Goal: Check status: Check status

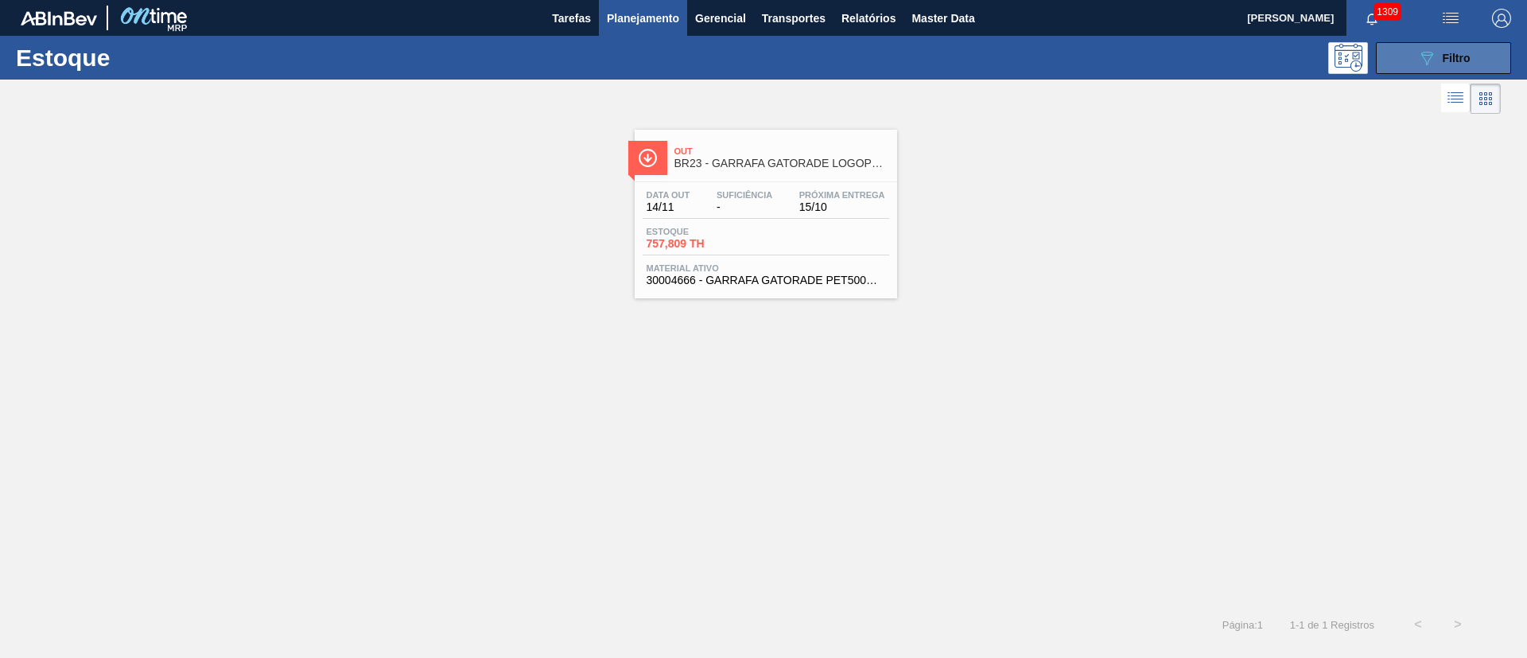
click at [1018, 49] on icon "089F7B8B-B2A5-4AFE-B5C0-19BA573D28AC" at bounding box center [1427, 58] width 19 height 19
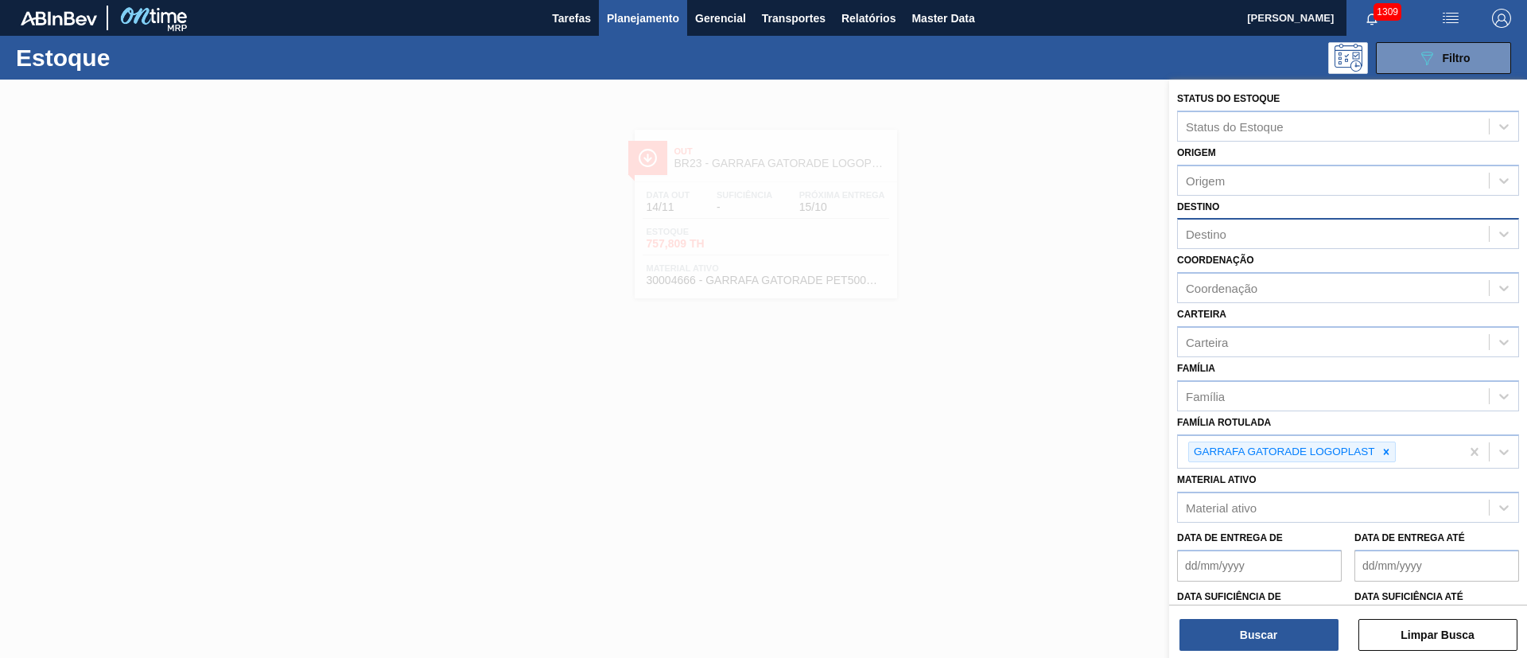
click at [1018, 235] on div "Destino" at bounding box center [1206, 235] width 41 height 14
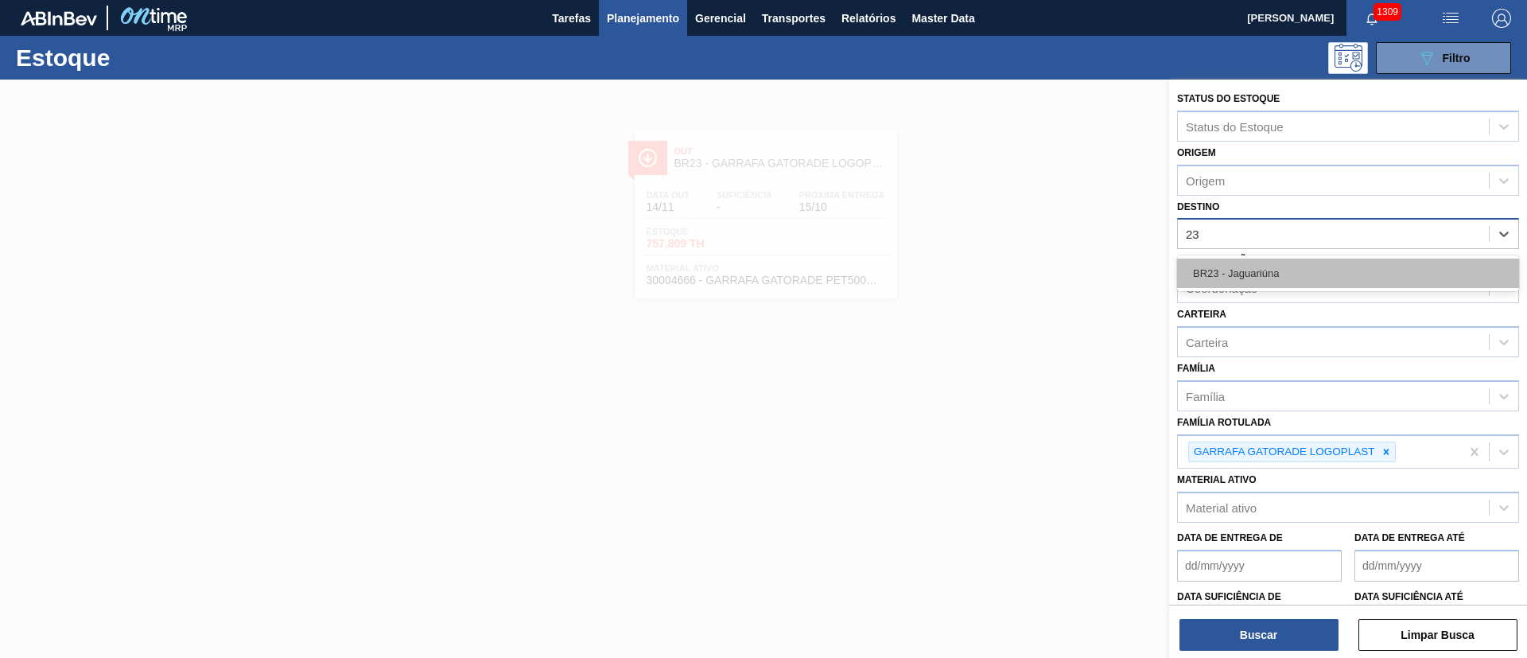
type input "2"
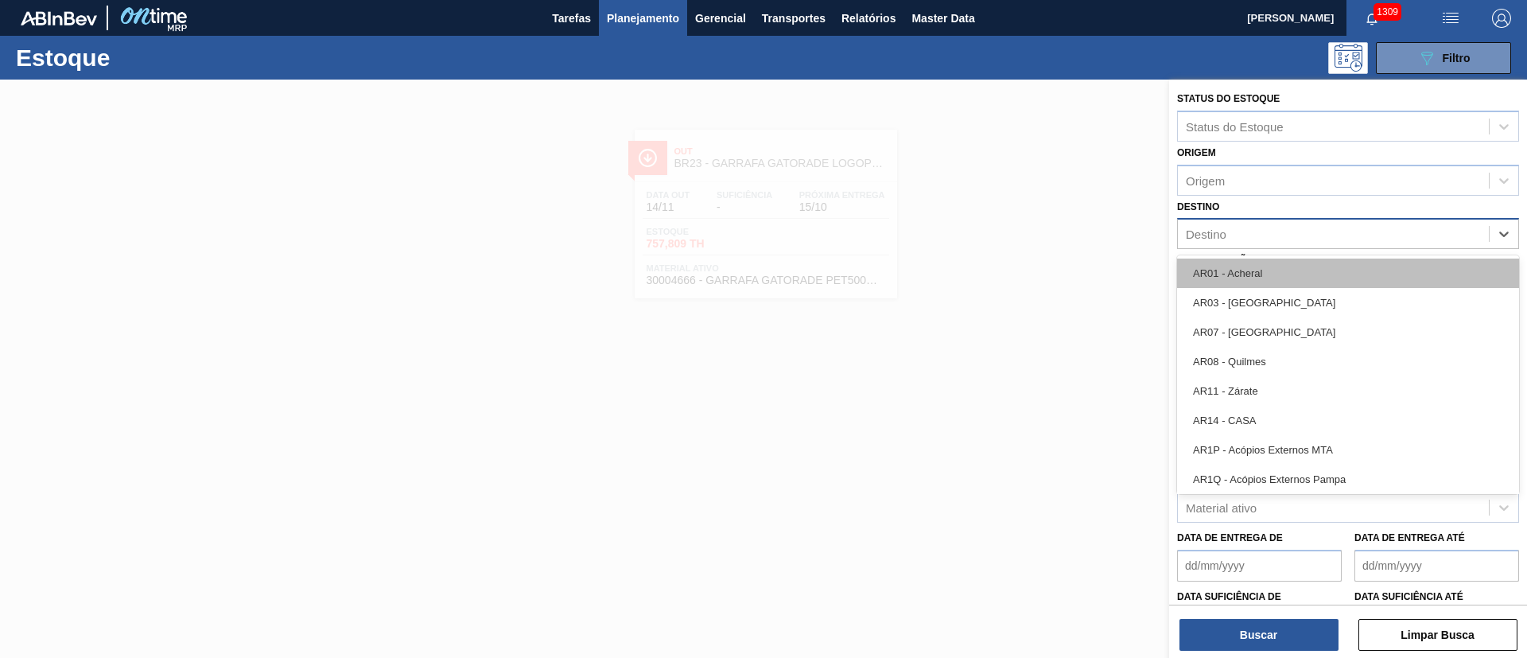
type input "18"
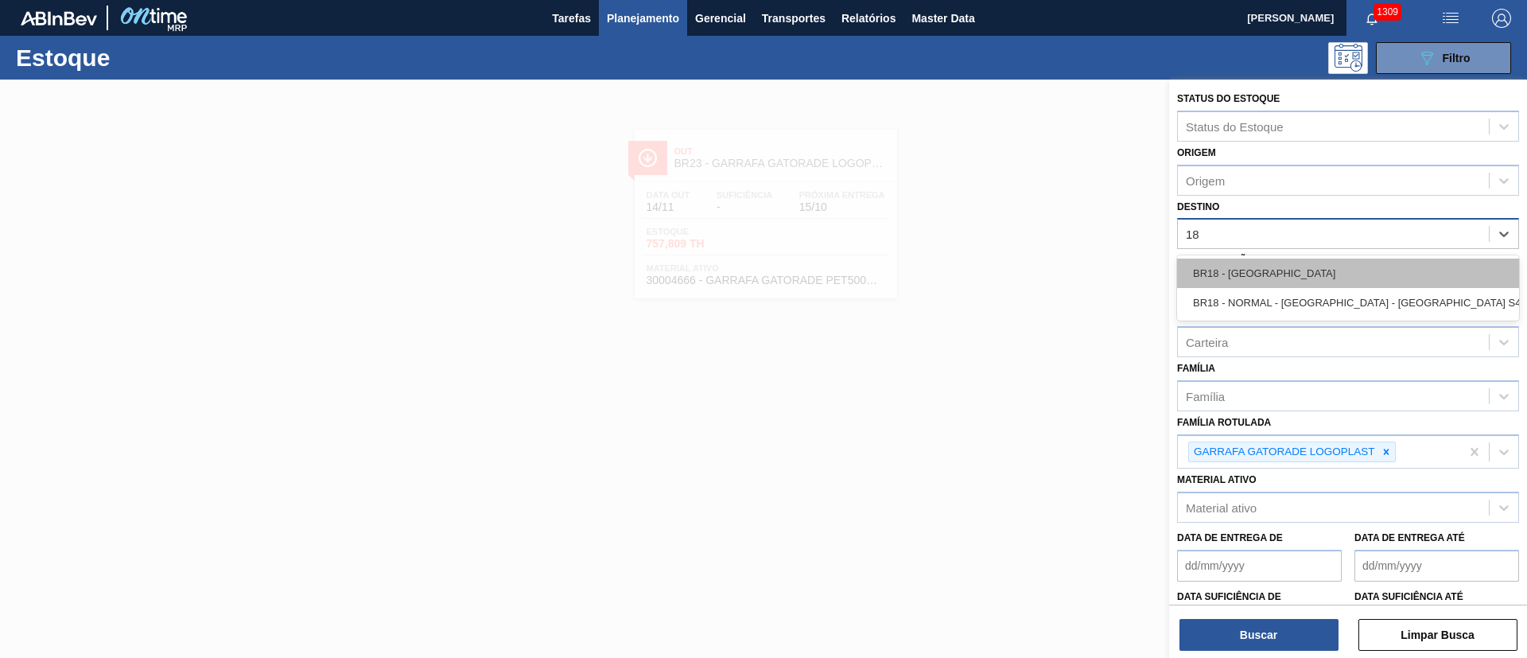
click at [1018, 268] on div "BR18 - [GEOGRAPHIC_DATA]" at bounding box center [1348, 273] width 342 height 29
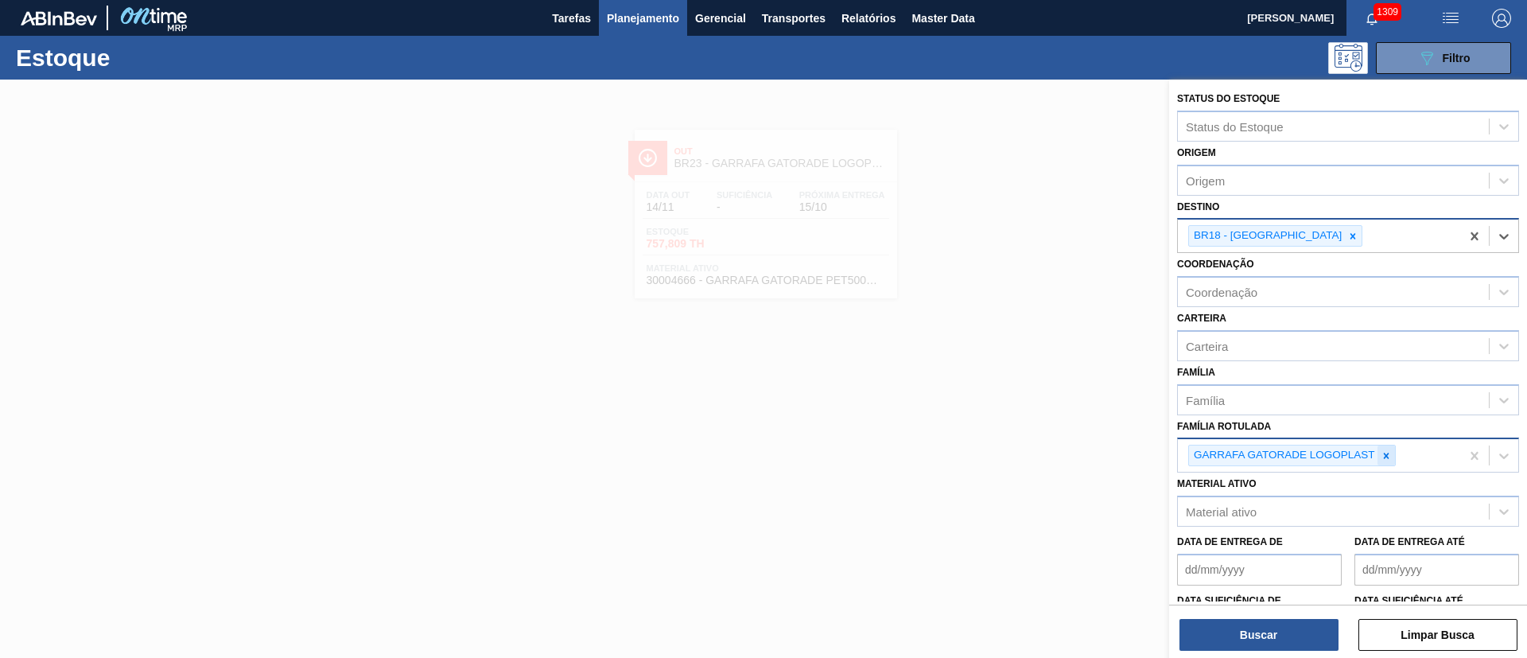
click at [1018, 438] on icon at bounding box center [1386, 456] width 6 height 6
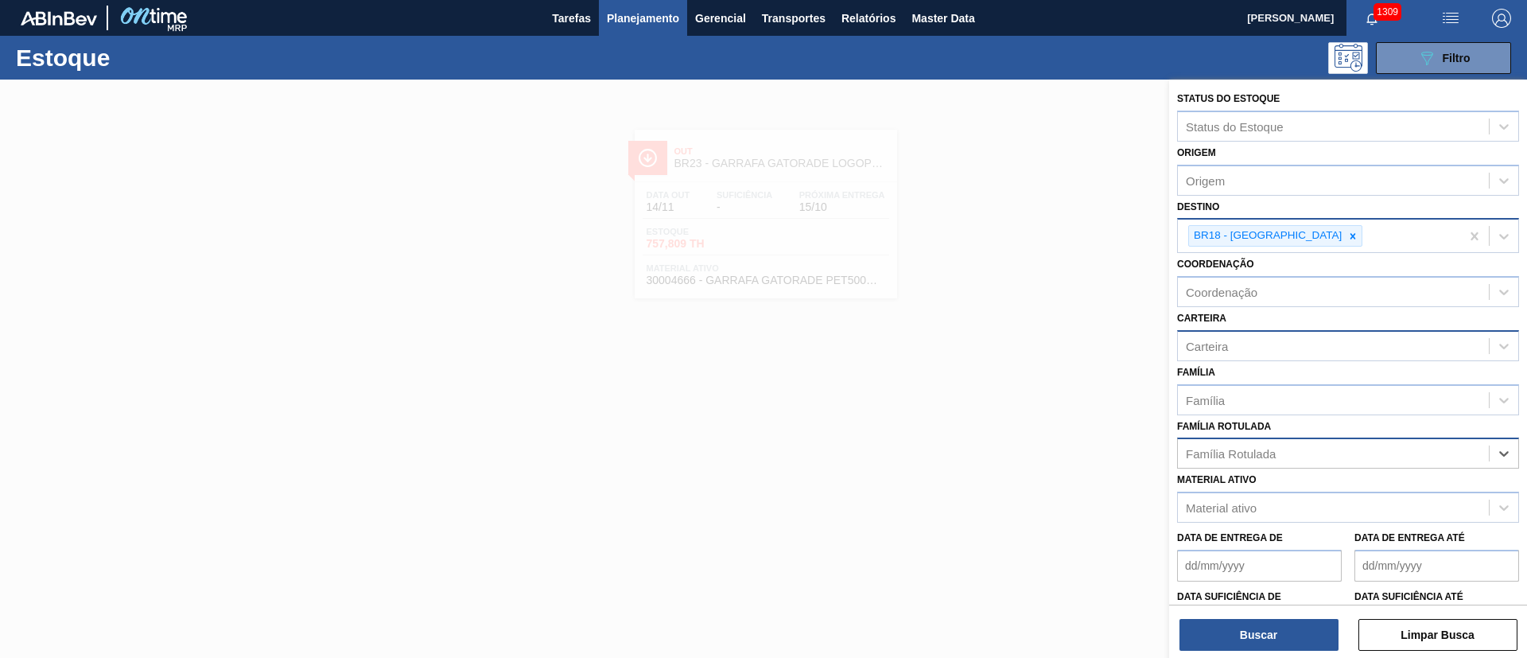
click at [1018, 341] on div "Carteira" at bounding box center [1207, 346] width 42 height 14
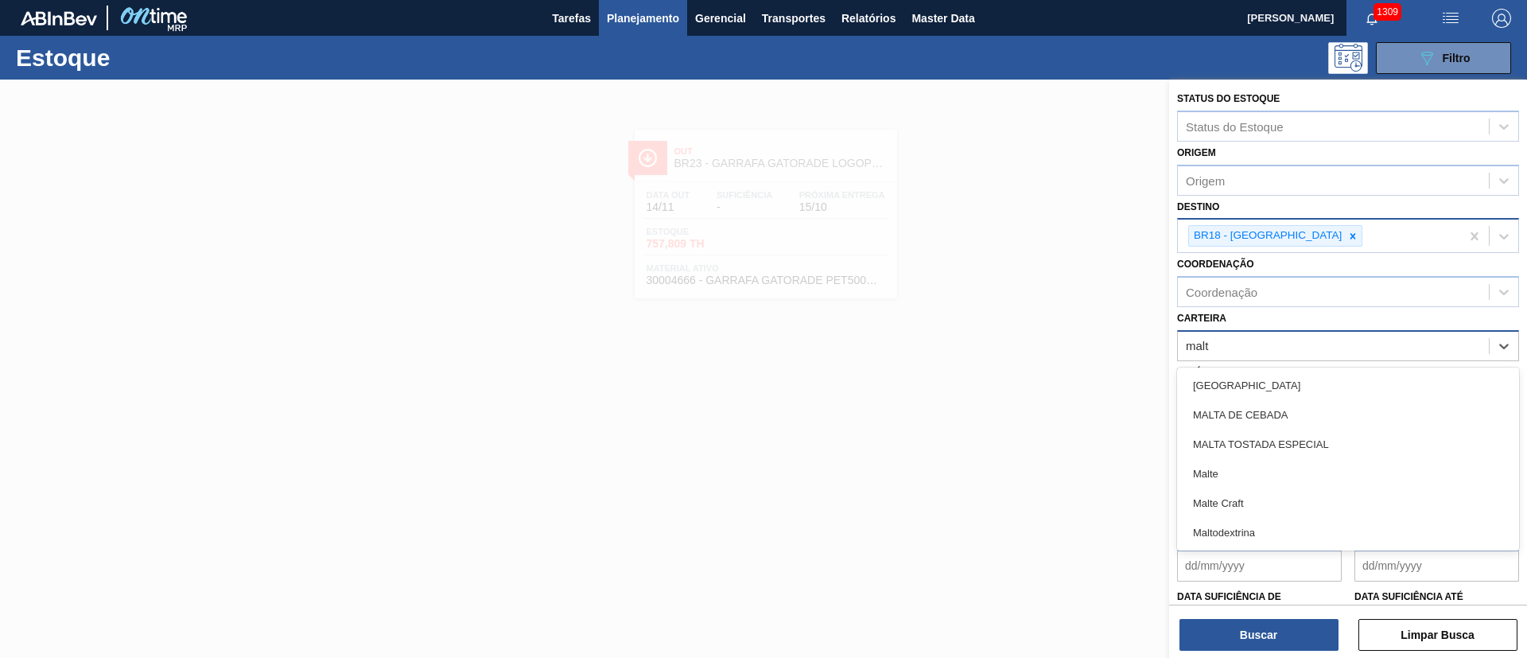
type input "malte"
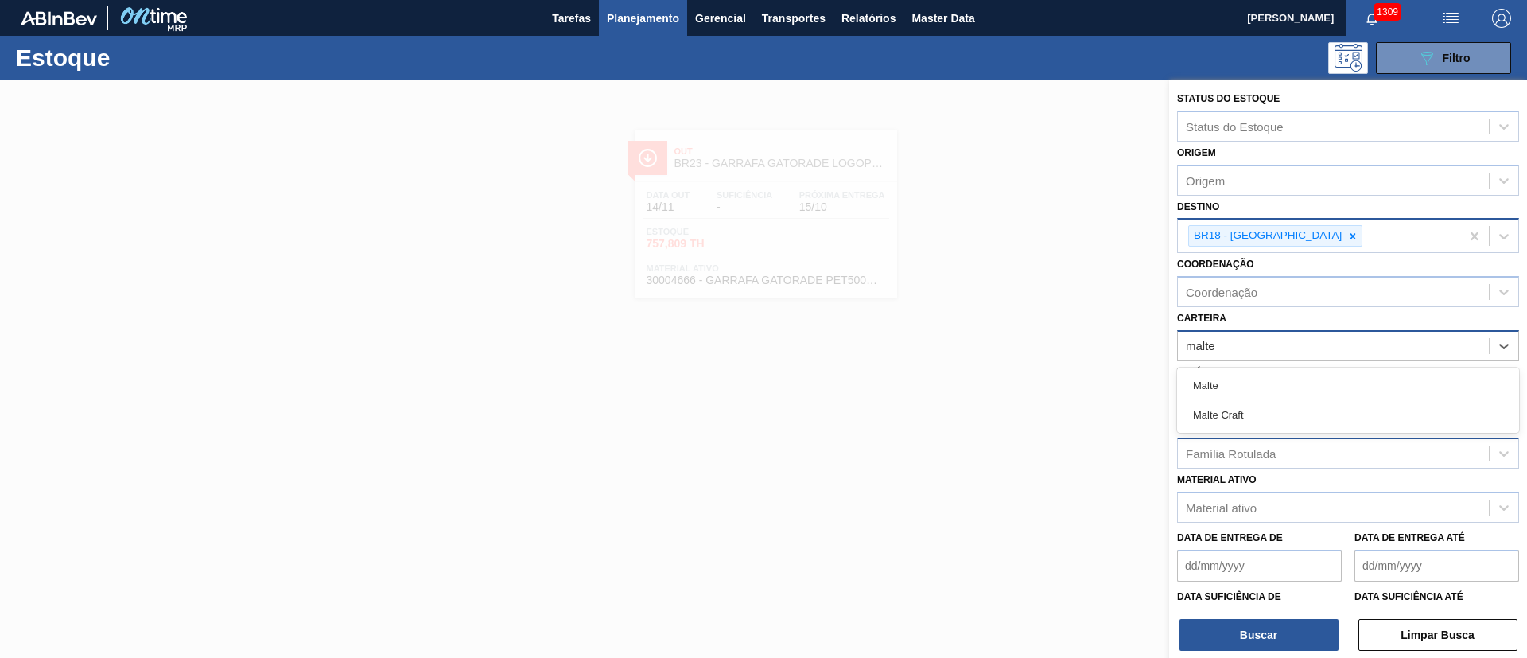
click at [1018, 372] on div "Malte" at bounding box center [1348, 385] width 342 height 29
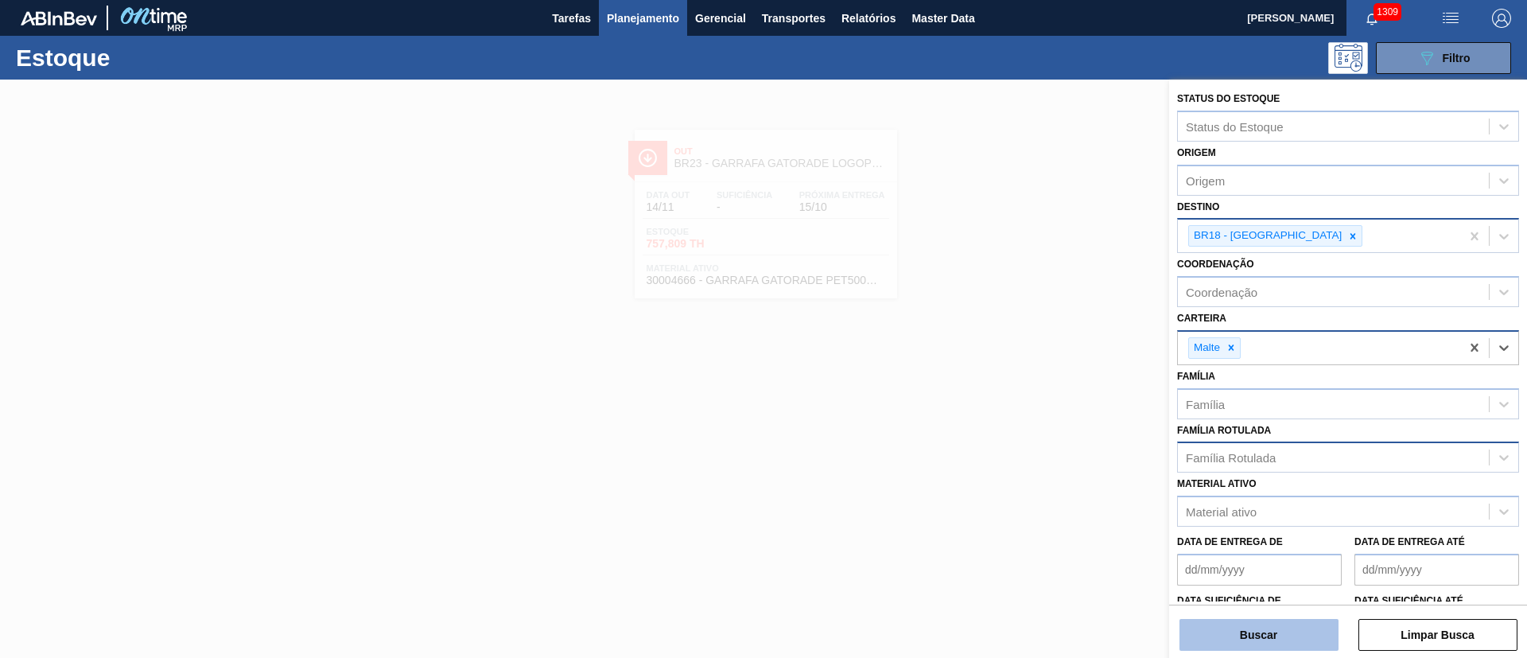
click at [1018, 438] on button "Buscar" at bounding box center [1259, 635] width 159 height 32
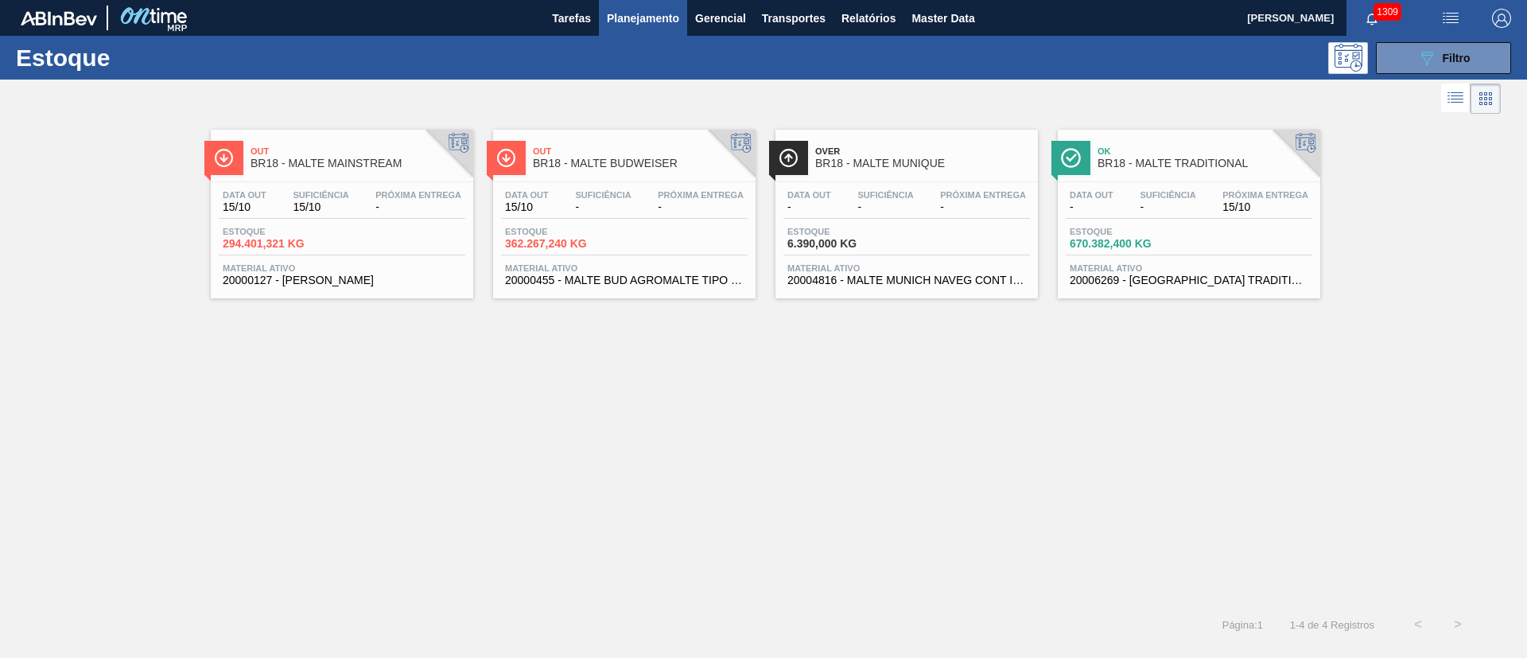
click at [1018, 202] on span "-" at bounding box center [1168, 207] width 56 height 12
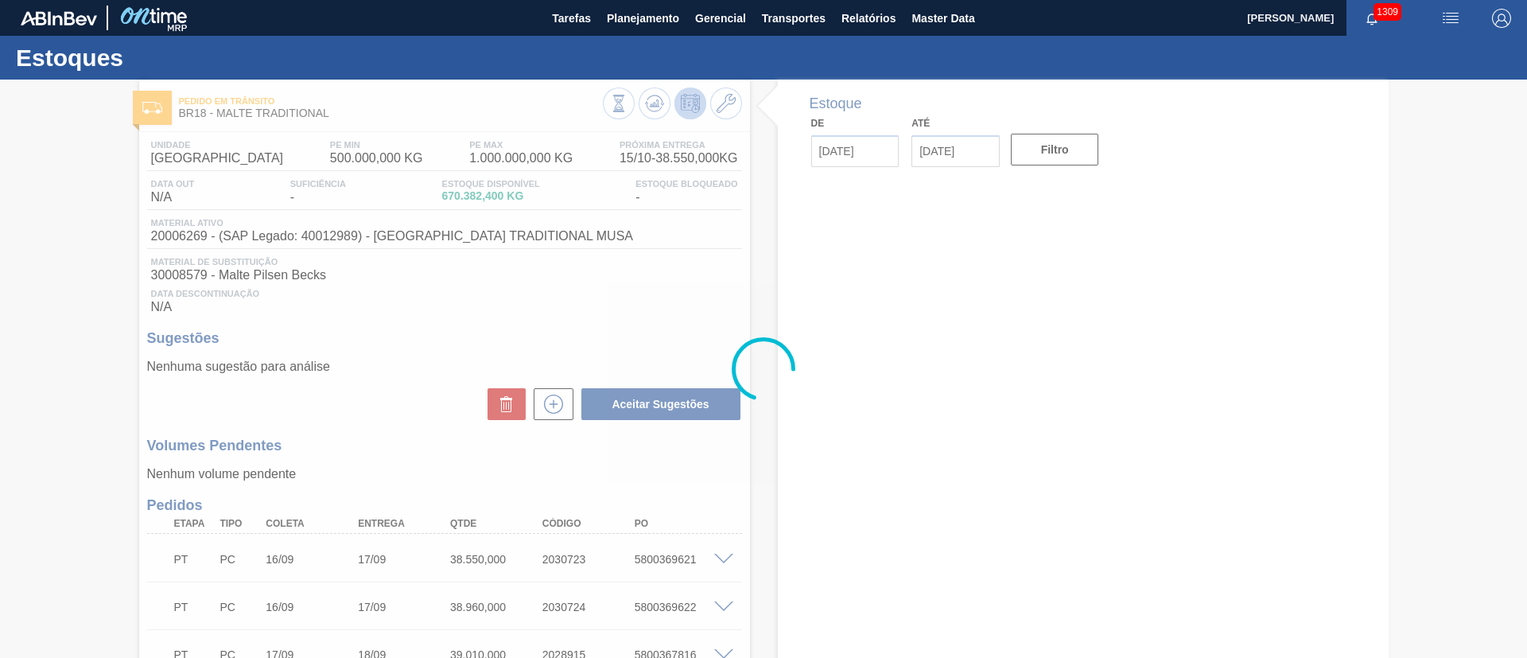
type input "[DATE]"
